Goal: Transaction & Acquisition: Purchase product/service

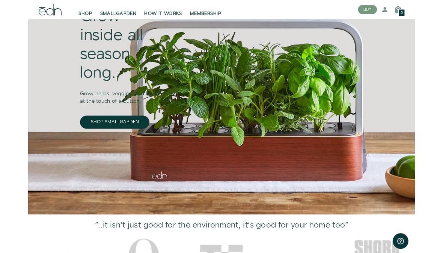
scroll to position [81, 0]
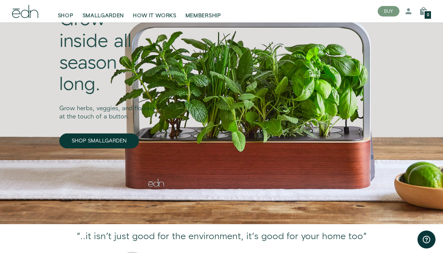
click at [121, 141] on link "SHOP SMALLGARDEN" at bounding box center [99, 141] width 80 height 15
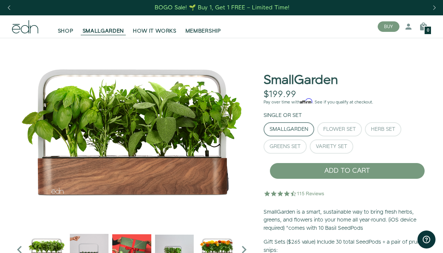
click at [385, 125] on button "Herb Set" at bounding box center [383, 129] width 36 height 14
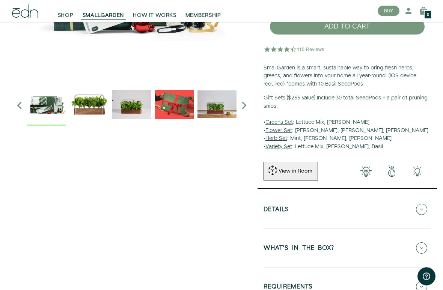
scroll to position [144, 0]
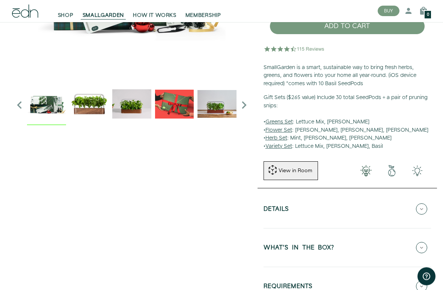
click at [305, 170] on div "View in Room" at bounding box center [295, 171] width 35 height 8
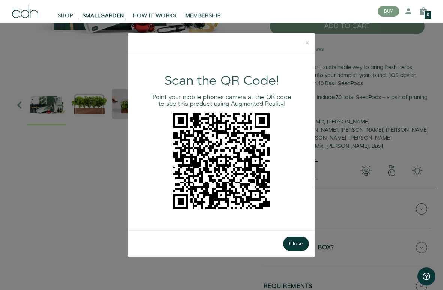
click at [394, 253] on div "× Scan the QR Code! Point your mobile phones camera at the QR code to see this …" at bounding box center [221, 145] width 443 height 290
click at [401, 253] on div "× Scan the QR Code! Point your mobile phones camera at the QR code to see this …" at bounding box center [221, 145] width 443 height 290
click at [304, 249] on button "Close" at bounding box center [296, 244] width 26 height 14
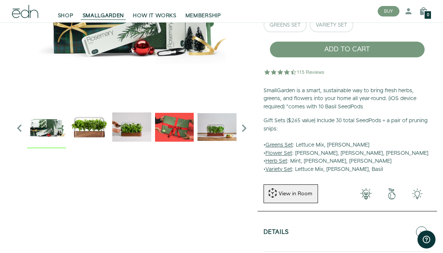
scroll to position [121, 0]
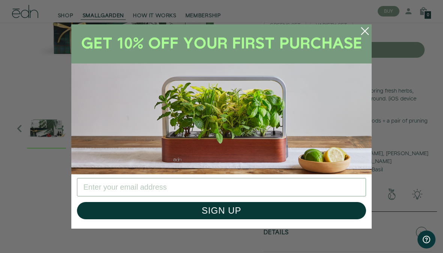
click at [364, 34] on circle "Close dialog" at bounding box center [364, 31] width 17 height 17
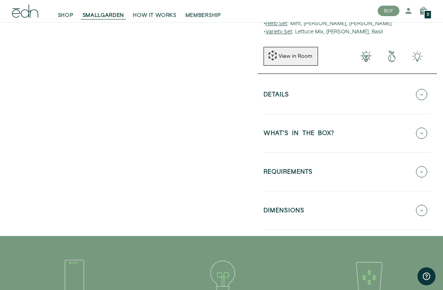
scroll to position [259, 0]
click at [423, 92] on icon at bounding box center [421, 94] width 11 height 11
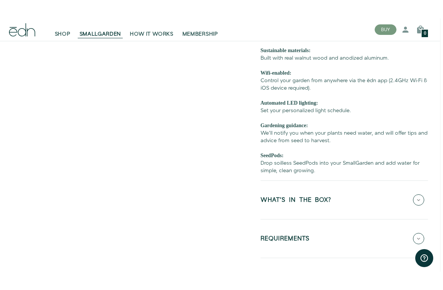
scroll to position [339, 1]
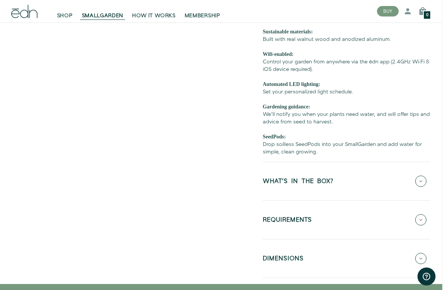
click at [312, 221] on h5 "REQUIREMENTS" at bounding box center [287, 221] width 49 height 9
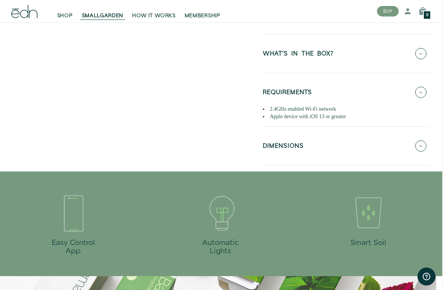
click at [311, 147] on button "DIMENSIONS" at bounding box center [346, 146] width 167 height 26
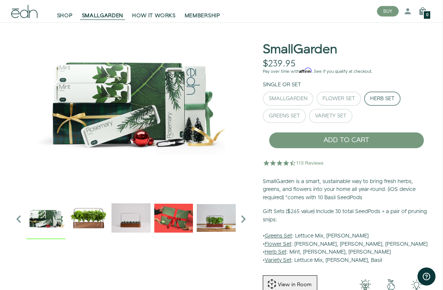
scroll to position [31, 1]
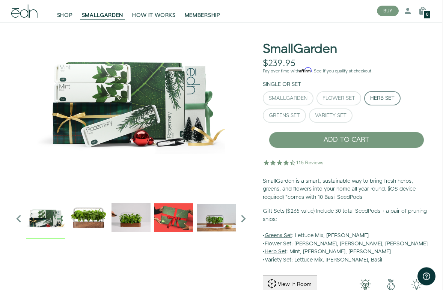
click at [48, 221] on img at bounding box center [45, 218] width 39 height 39
click at [246, 223] on icon "Next slide" at bounding box center [243, 219] width 15 height 15
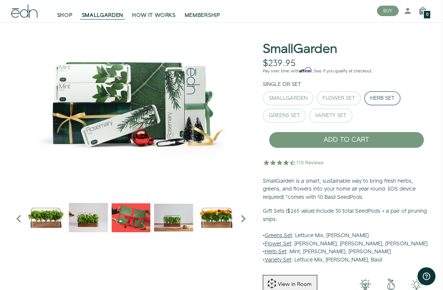
click at [53, 220] on img "1 / 6" at bounding box center [45, 218] width 39 height 39
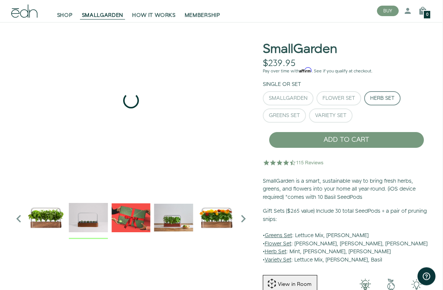
click at [92, 217] on img "2 / 6" at bounding box center [88, 218] width 39 height 39
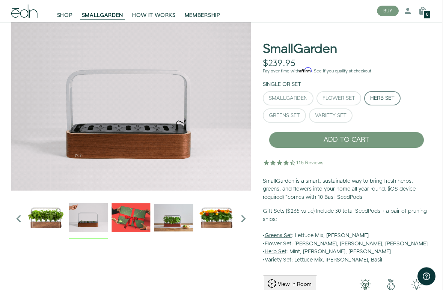
scroll to position [31, 1]
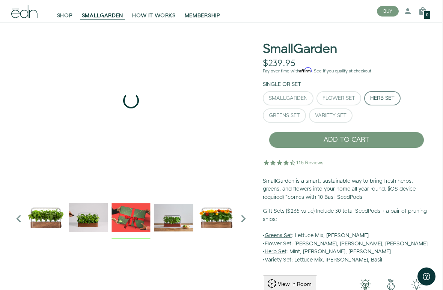
click at [134, 219] on img "3 / 6" at bounding box center [130, 217] width 39 height 39
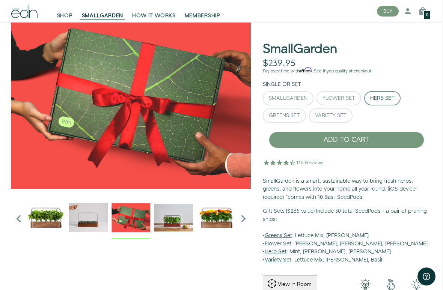
click at [179, 224] on img "4 / 6" at bounding box center [173, 217] width 39 height 39
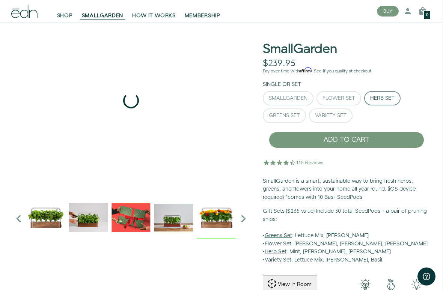
click at [221, 222] on img "5 / 6" at bounding box center [216, 217] width 39 height 39
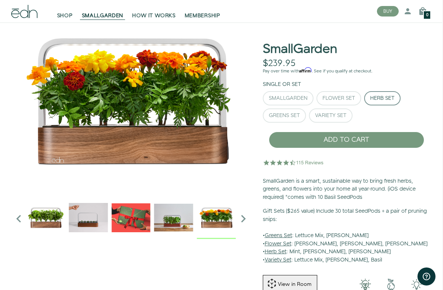
click at [240, 221] on icon "Next slide" at bounding box center [243, 218] width 15 height 15
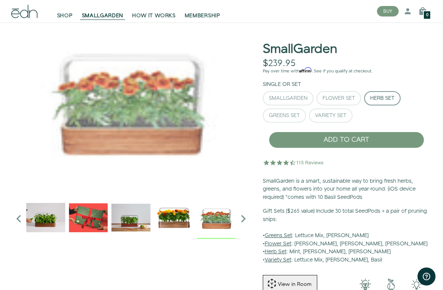
click at [220, 221] on img "6 / 6" at bounding box center [216, 217] width 39 height 39
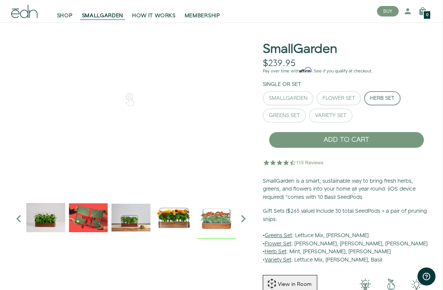
click at [243, 223] on icon "Next slide" at bounding box center [243, 218] width 15 height 15
click at [244, 217] on icon "Next slide" at bounding box center [243, 218] width 15 height 15
click at [241, 224] on icon "Next slide" at bounding box center [243, 218] width 15 height 15
click at [243, 218] on icon "Next slide" at bounding box center [243, 218] width 15 height 15
click at [238, 216] on icon "Next slide" at bounding box center [243, 218] width 15 height 15
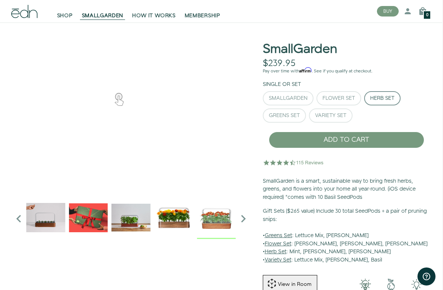
click at [246, 219] on icon "Next slide" at bounding box center [243, 218] width 15 height 15
click at [248, 217] on icon "Next slide" at bounding box center [243, 218] width 15 height 15
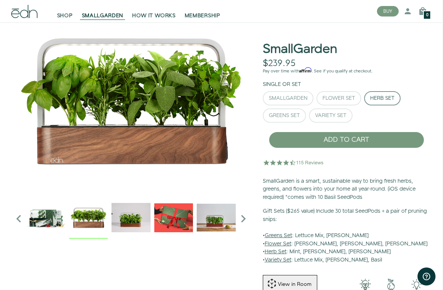
click at [99, 216] on img "1 / 6" at bounding box center [88, 217] width 39 height 39
click at [20, 219] on icon "Previous slide" at bounding box center [18, 218] width 15 height 15
